Goal: Task Accomplishment & Management: Use online tool/utility

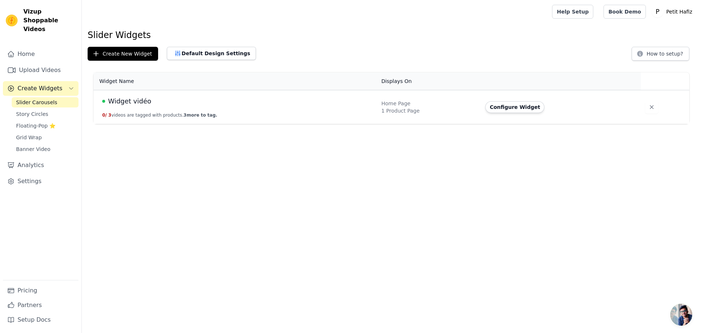
drag, startPoint x: 0, startPoint y: 0, endPoint x: 124, endPoint y: 99, distance: 158.8
click at [124, 99] on span "Widget vidéo" at bounding box center [129, 101] width 43 height 10
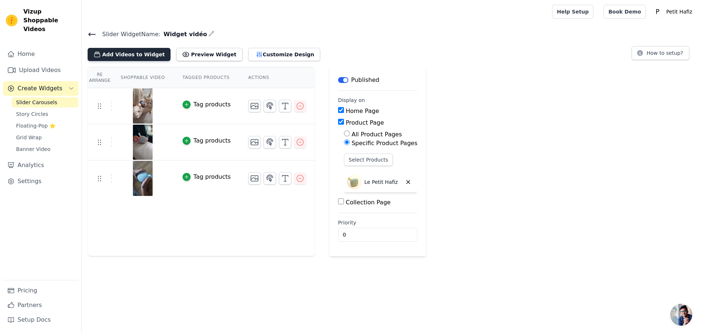
click at [128, 58] on button "Add Videos to Widget" at bounding box center [129, 54] width 83 height 13
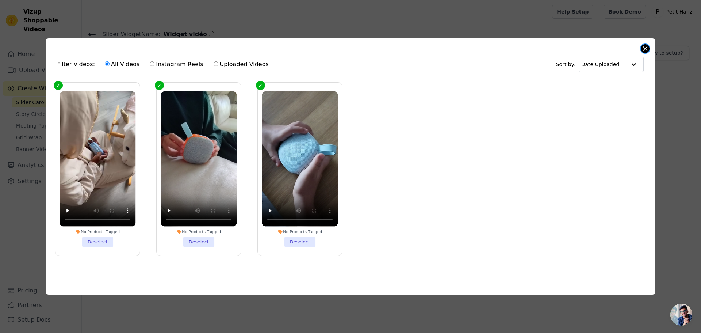
click at [648, 46] on button "Close modal" at bounding box center [645, 48] width 9 height 9
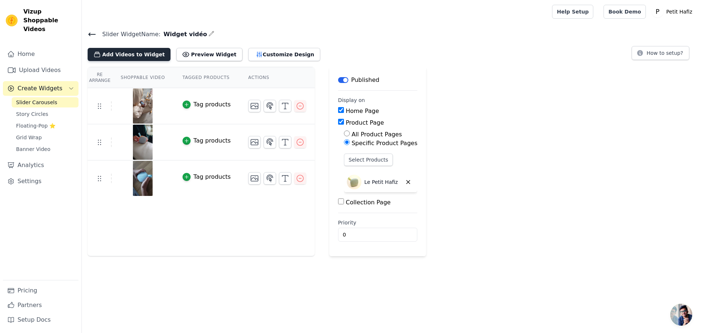
click at [136, 56] on button "Add Videos to Widget" at bounding box center [129, 54] width 83 height 13
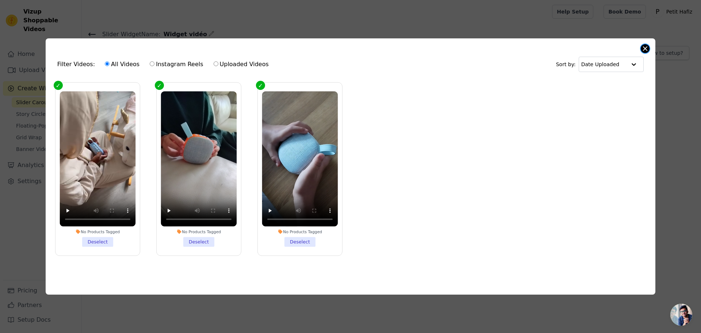
click at [645, 46] on button "Close modal" at bounding box center [645, 48] width 9 height 9
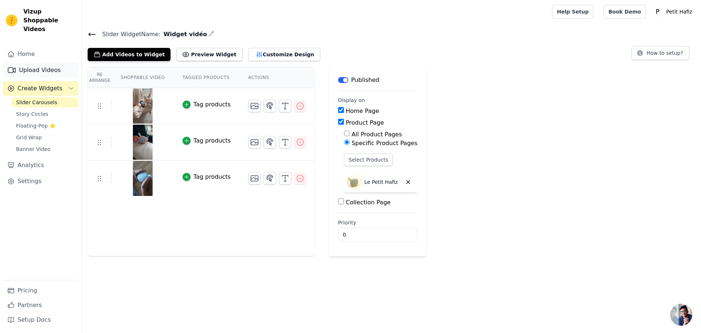
click at [34, 64] on link "Upload Videos" at bounding box center [41, 70] width 76 height 15
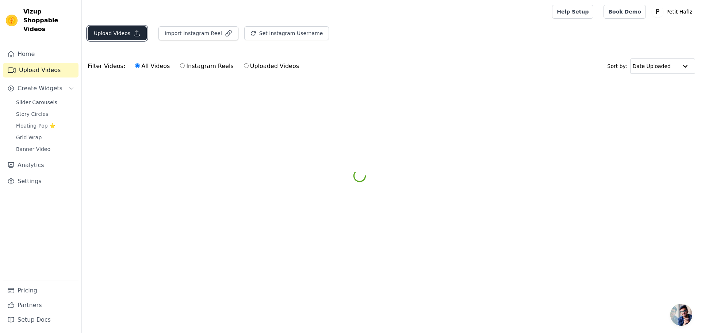
click at [118, 36] on button "Upload Videos" at bounding box center [117, 33] width 59 height 14
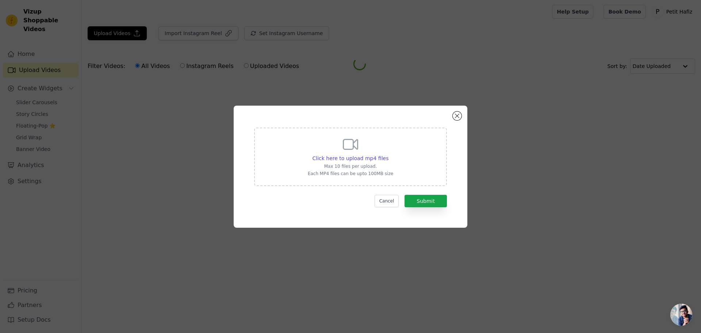
click at [356, 148] on icon at bounding box center [351, 144] width 14 height 10
click at [388, 154] on input "Click here to upload mp4 files Max 10 files per upload. Each MP4 files can be u…" at bounding box center [388, 154] width 0 height 0
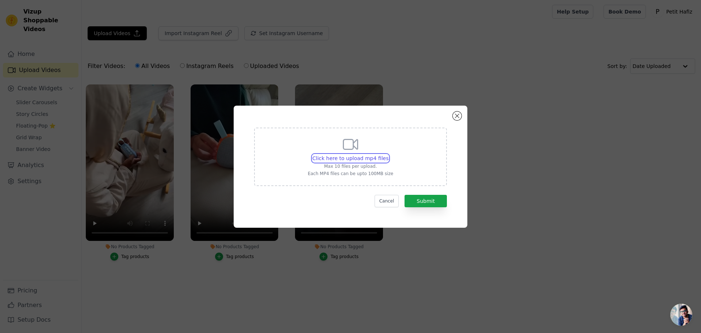
type input "C:\fakepath\VID_20250614_164749.mp4"
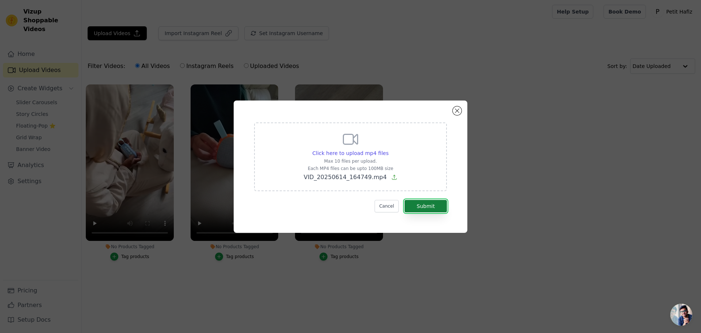
click at [432, 210] on button "Submit" at bounding box center [426, 206] width 42 height 12
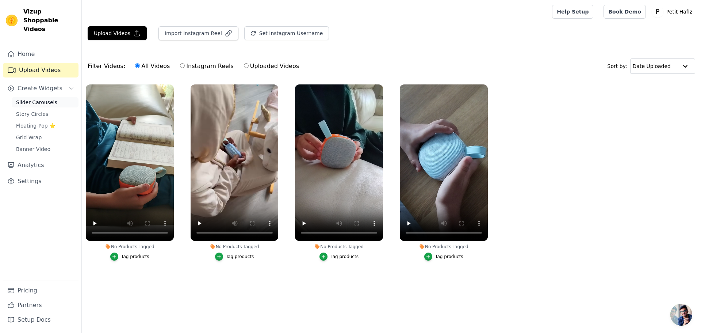
click at [39, 97] on link "Slider Carousels" at bounding box center [45, 102] width 67 height 10
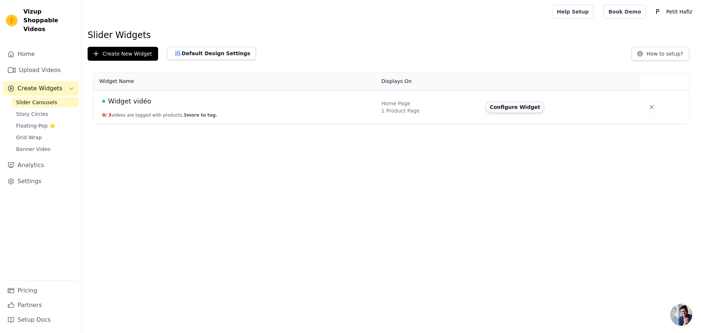
click at [504, 112] on button "Configure Widget" at bounding box center [514, 107] width 59 height 12
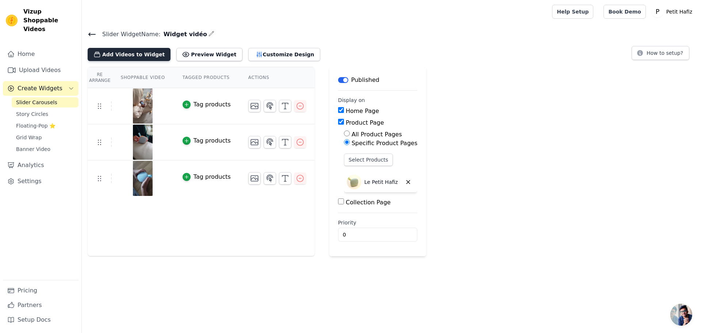
click at [127, 56] on button "Add Videos to Widget" at bounding box center [129, 54] width 83 height 13
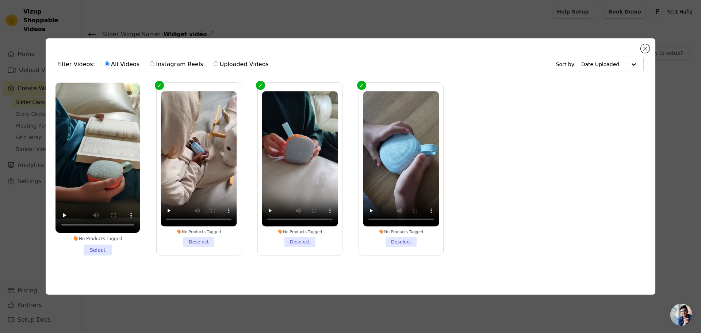
click at [99, 248] on li "No Products Tagged Select" at bounding box center [98, 169] width 84 height 173
click at [0, 0] on input "No Products Tagged Select" at bounding box center [0, 0] width 0 height 0
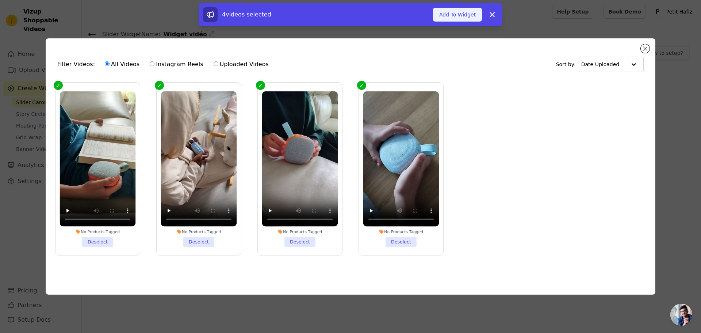
click at [460, 16] on button "Add To Widget" at bounding box center [457, 15] width 49 height 14
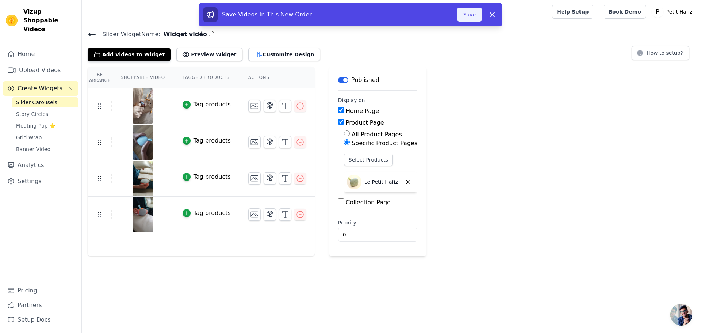
click at [468, 12] on button "Save" at bounding box center [469, 15] width 25 height 14
